Goal: Transaction & Acquisition: Purchase product/service

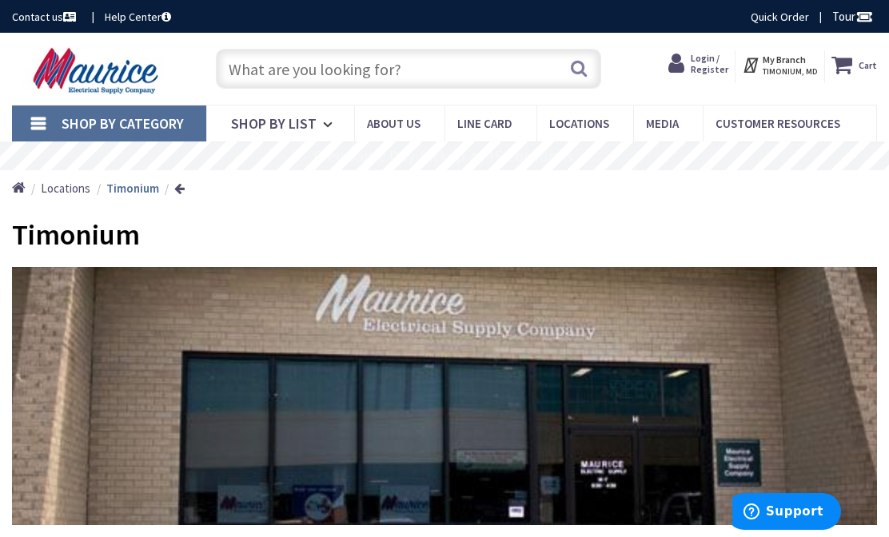
click at [109, 127] on span "Shop By Category" at bounding box center [123, 123] width 122 height 18
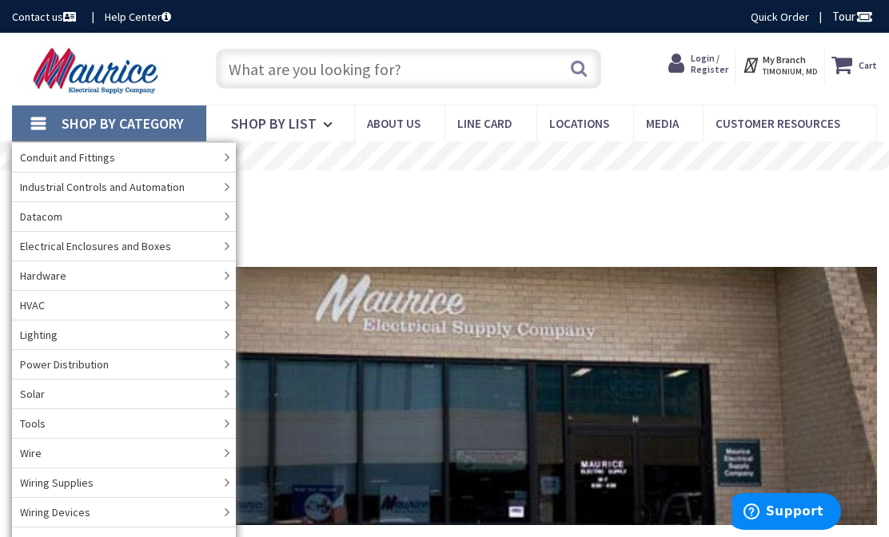
click at [427, 72] on input "text" at bounding box center [409, 69] width 386 height 40
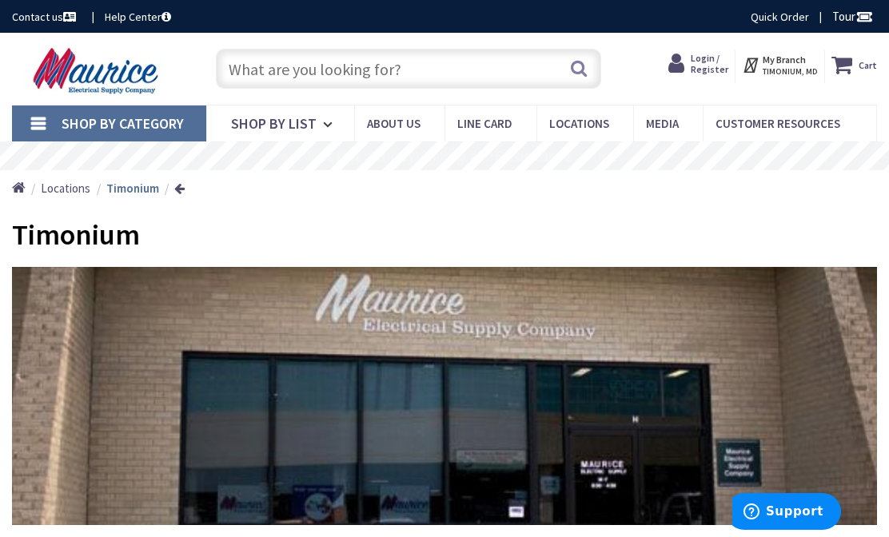
click at [428, 70] on input "text" at bounding box center [409, 69] width 386 height 40
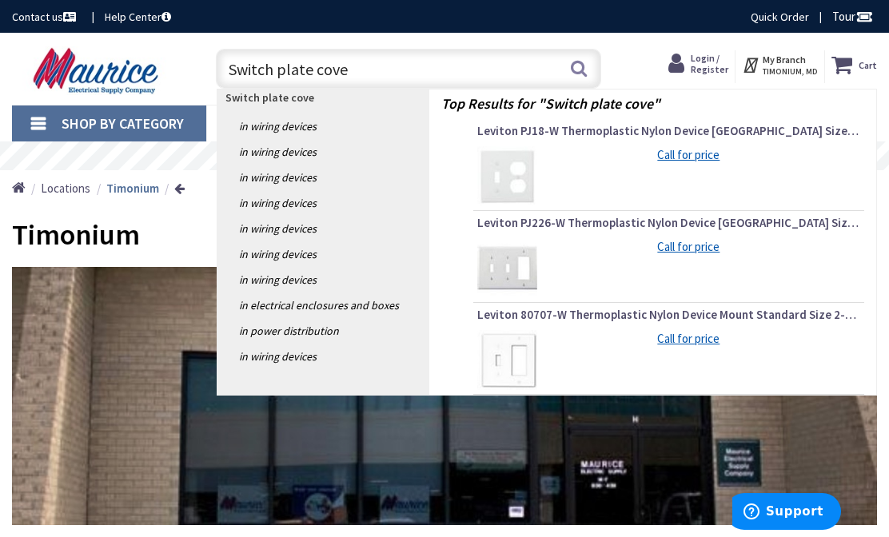
type input "Switch plate cover"
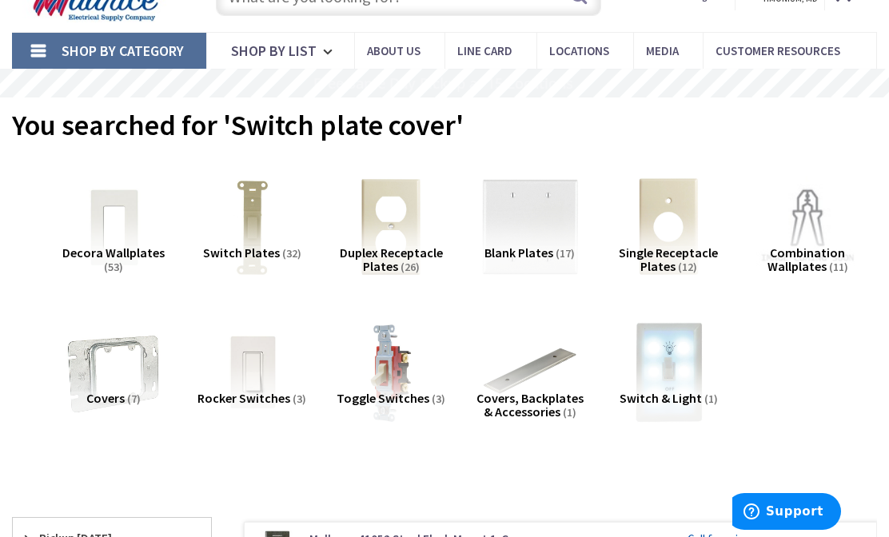
scroll to position [75, 0]
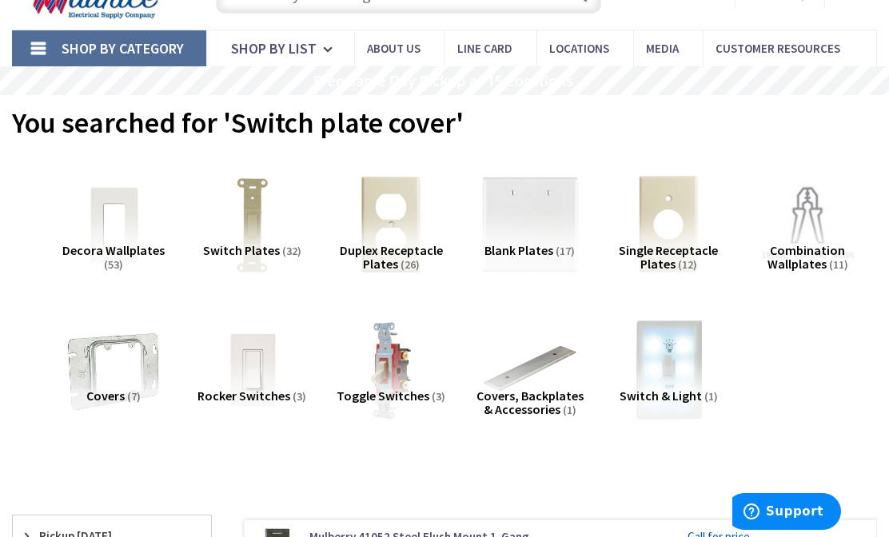
click at [819, 232] on img at bounding box center [807, 225] width 102 height 102
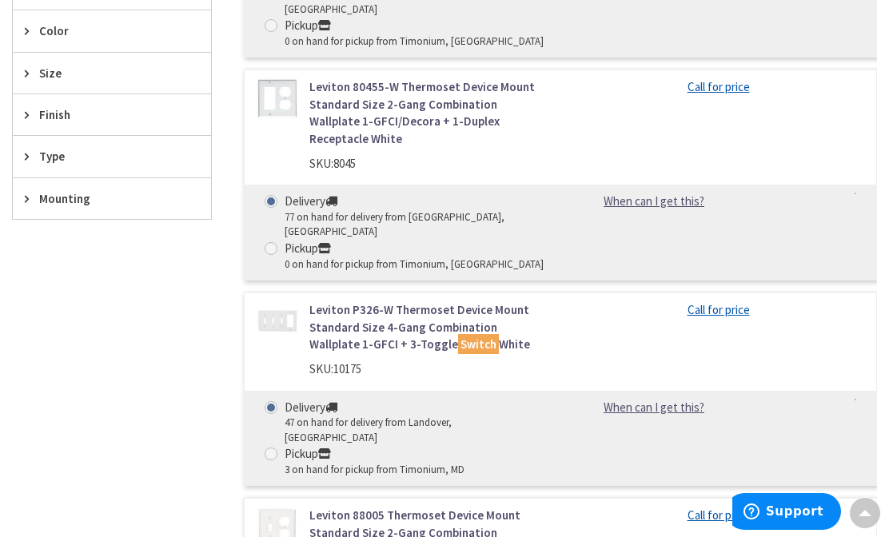
scroll to position [764, 0]
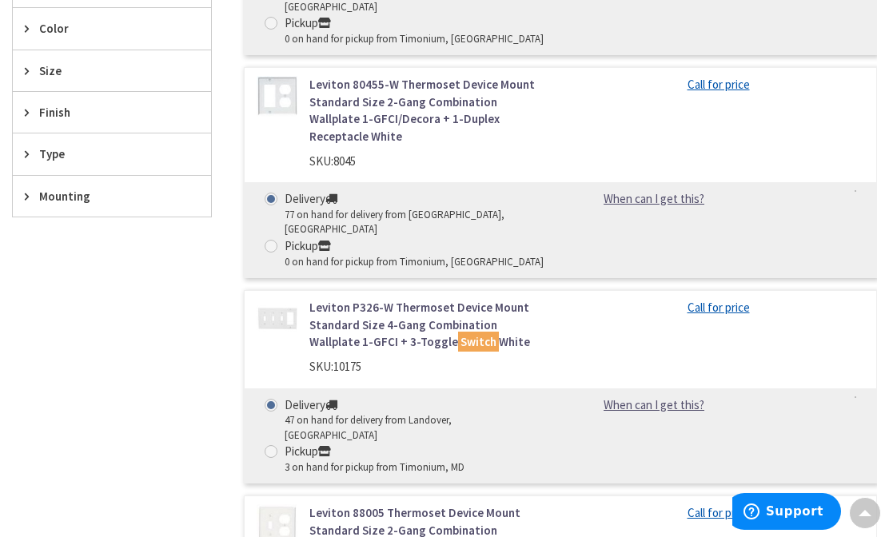
click at [487, 299] on link "Leviton P326-W Thermoset Device Mount Standard Size 4-Gang Combination Wallplat…" at bounding box center [428, 324] width 239 height 51
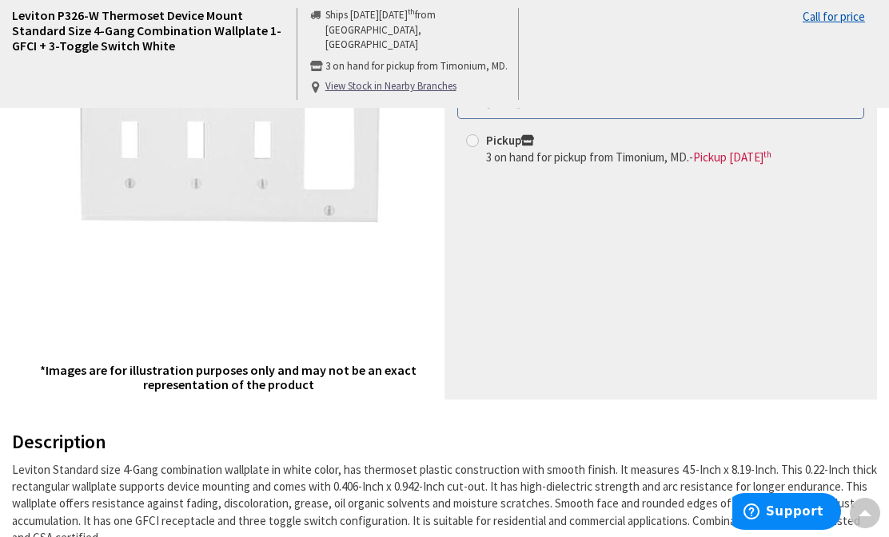
scroll to position [264, 0]
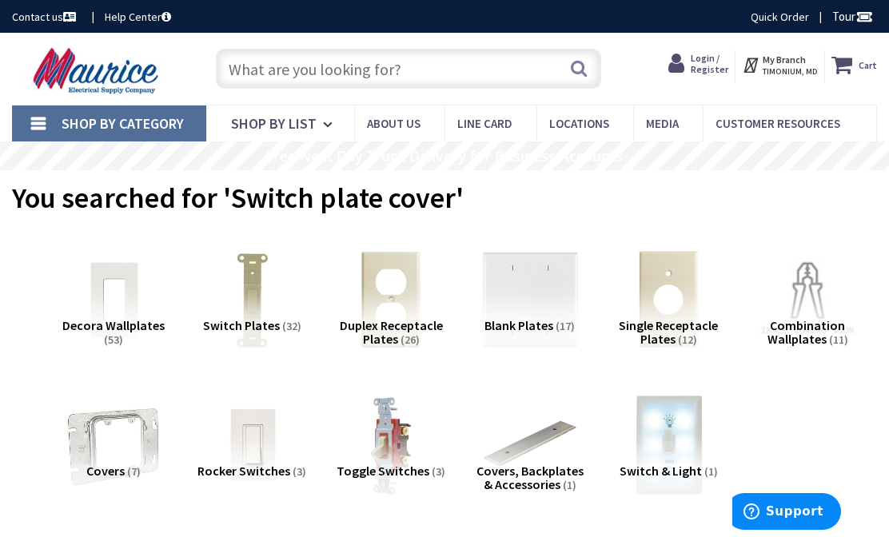
click at [804, 305] on img at bounding box center [807, 300] width 102 height 102
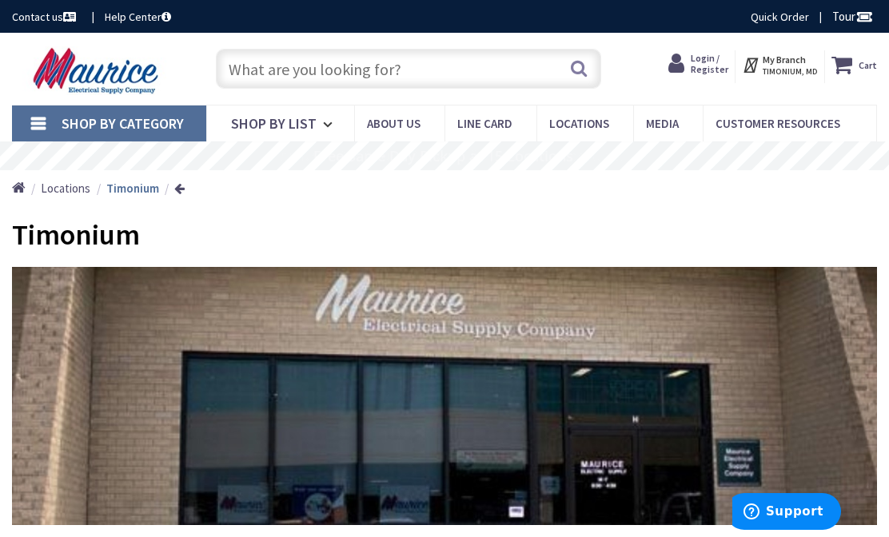
click at [112, 122] on span "Shop By Category" at bounding box center [123, 123] width 122 height 18
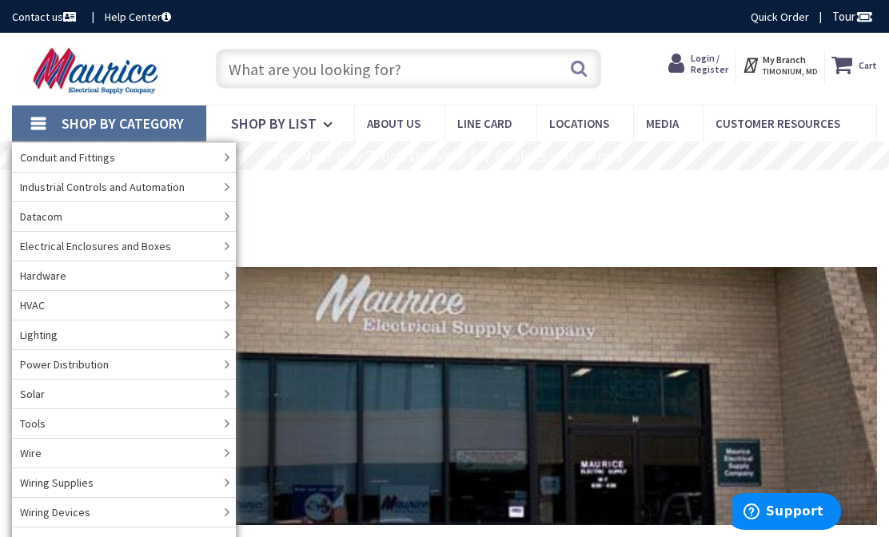
click at [273, 62] on input "text" at bounding box center [409, 69] width 386 height 40
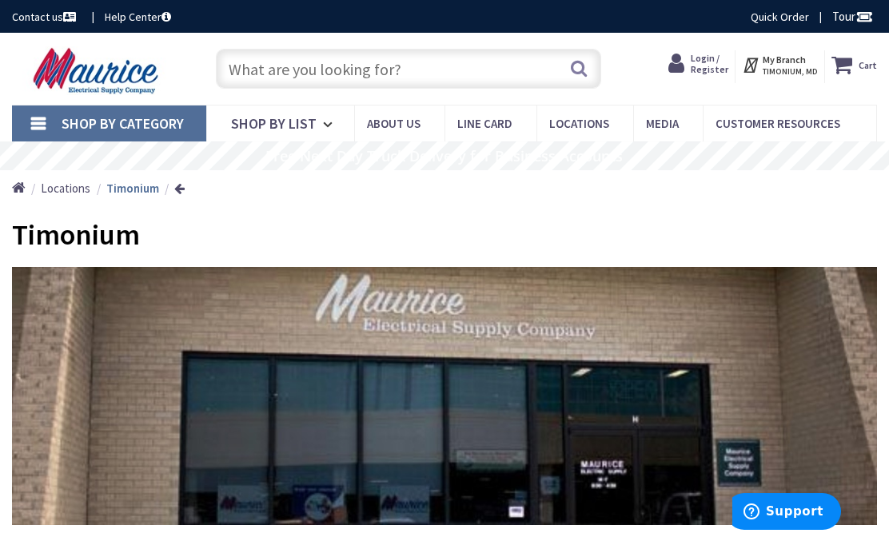
click at [246, 75] on input "text" at bounding box center [409, 69] width 386 height 40
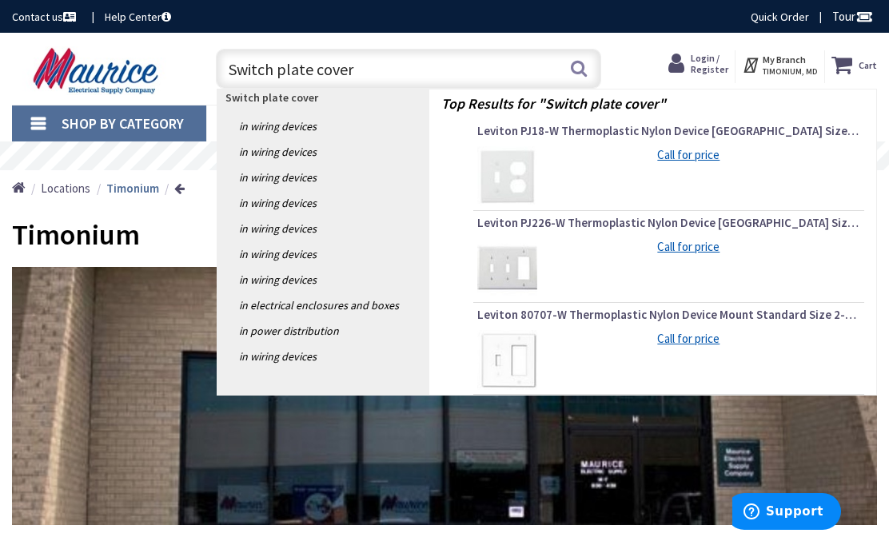
type input "Switch plate covers"
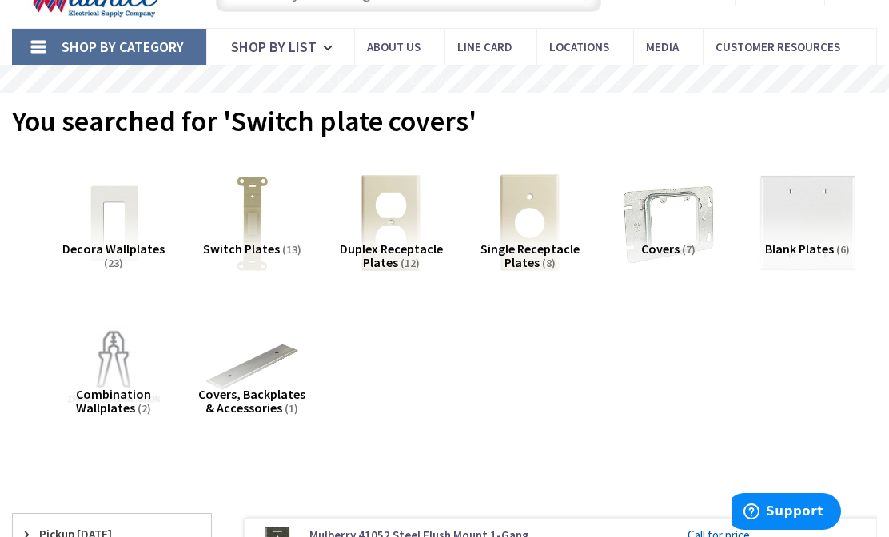
scroll to position [79, 0]
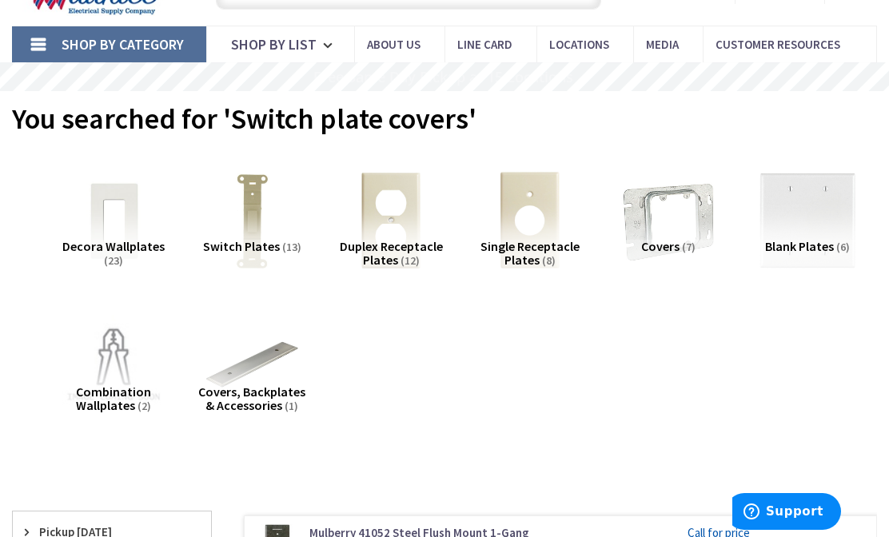
click at [102, 231] on img at bounding box center [113, 221] width 102 height 102
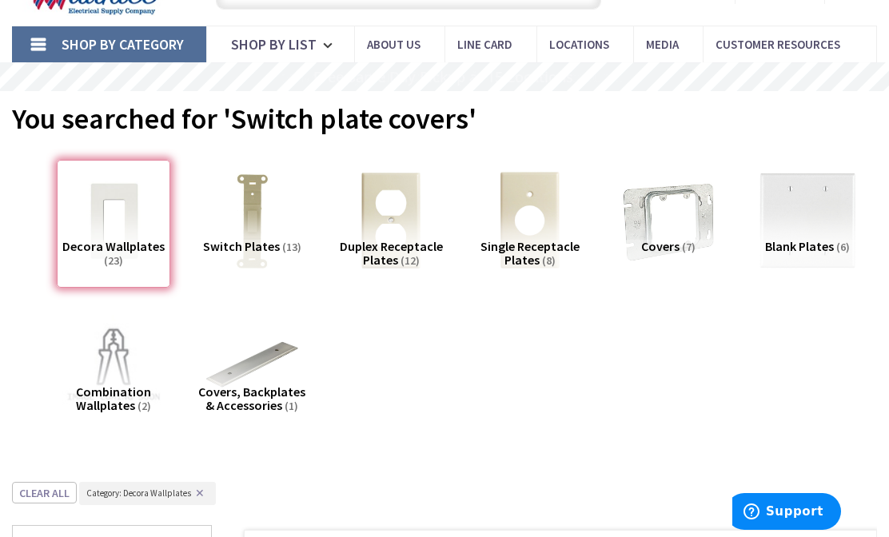
scroll to position [560, 0]
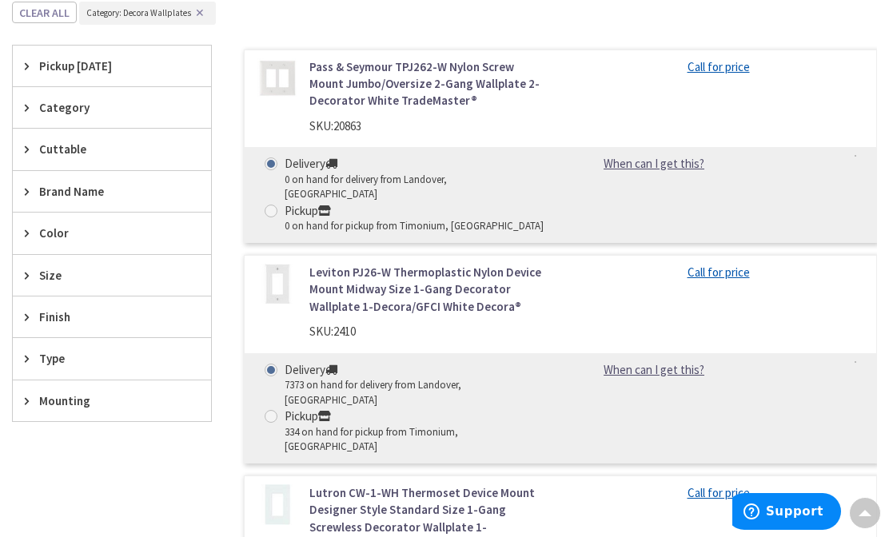
click at [31, 269] on icon at bounding box center [31, 275] width 12 height 12
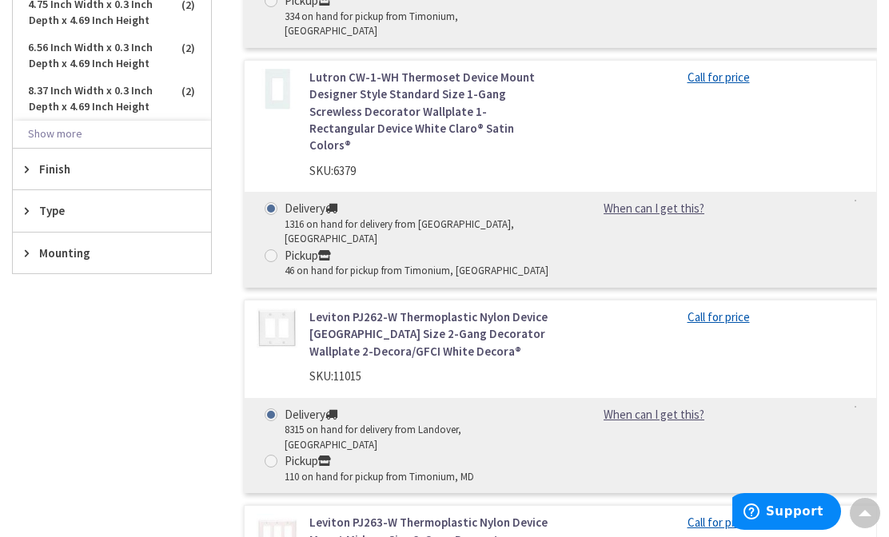
scroll to position [980, 0]
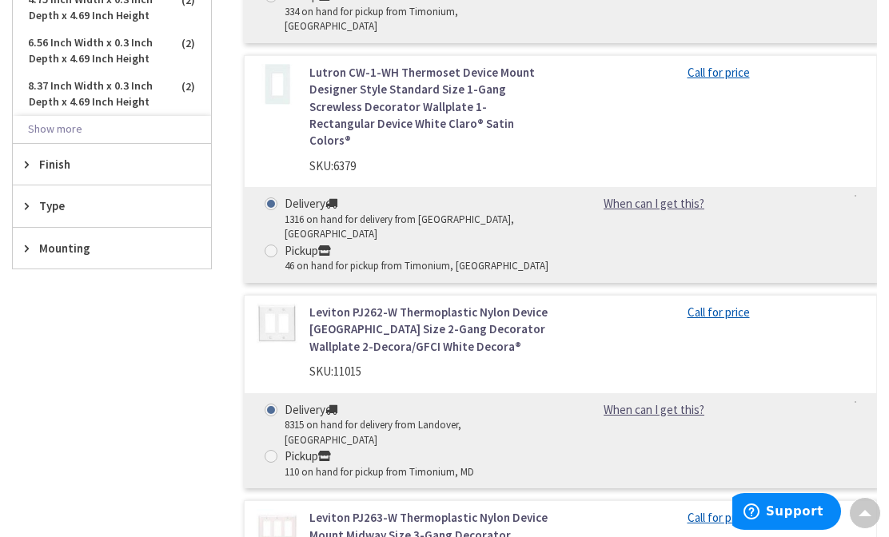
click at [33, 208] on div "Type" at bounding box center [112, 206] width 198 height 41
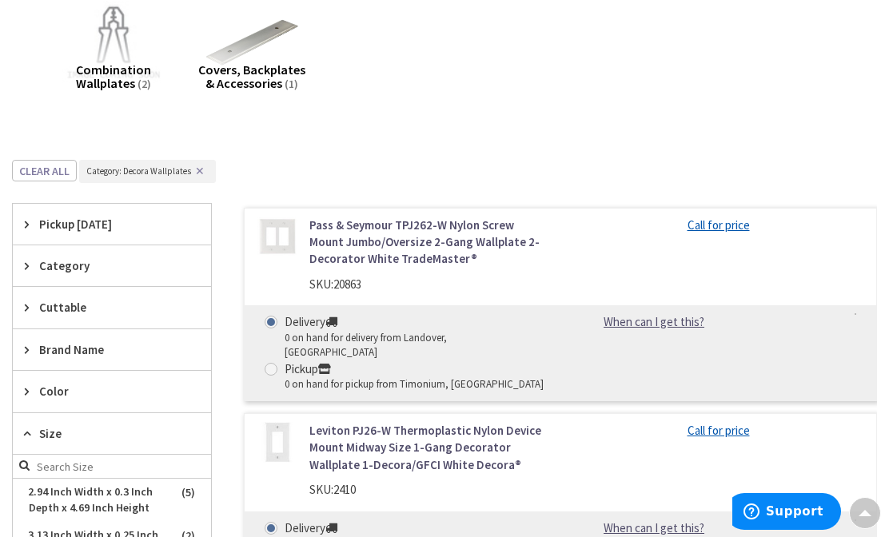
scroll to position [389, 0]
